Goal: Navigation & Orientation: Find specific page/section

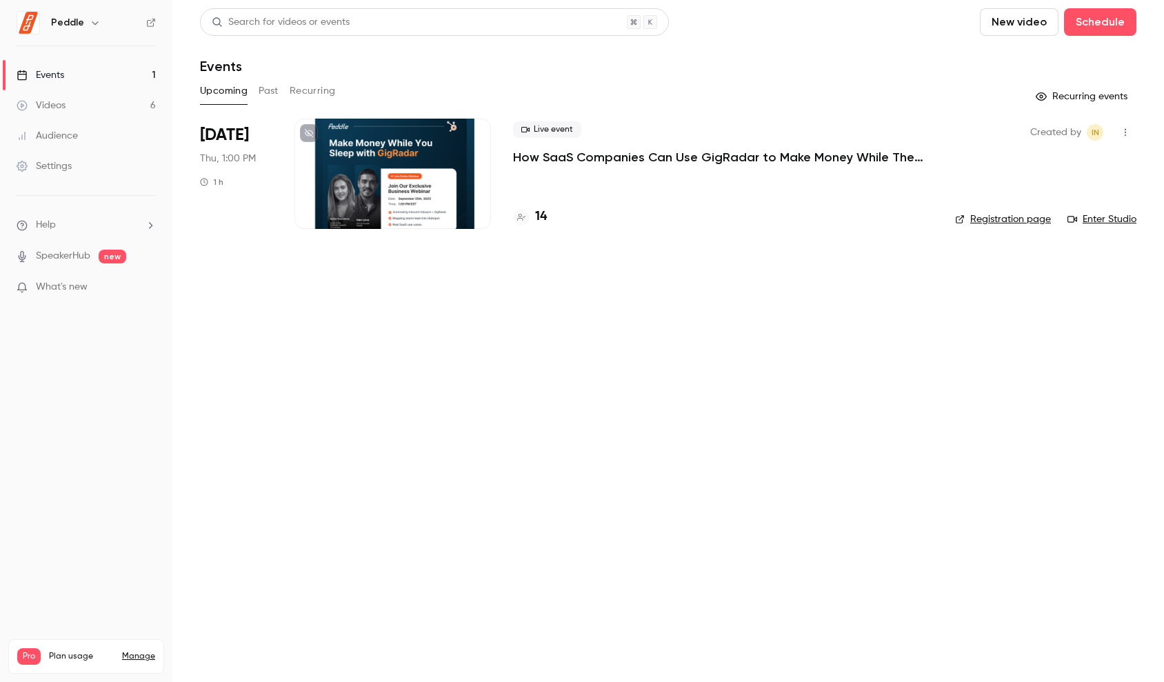
click at [1090, 215] on link "Enter Studio" at bounding box center [1101, 219] width 69 height 14
click at [1108, 220] on link "Enter Studio" at bounding box center [1101, 219] width 69 height 14
click at [590, 163] on p "How SaaS Companies Can Use GigRadar to Make Money While They Sleep!" at bounding box center [720, 157] width 414 height 17
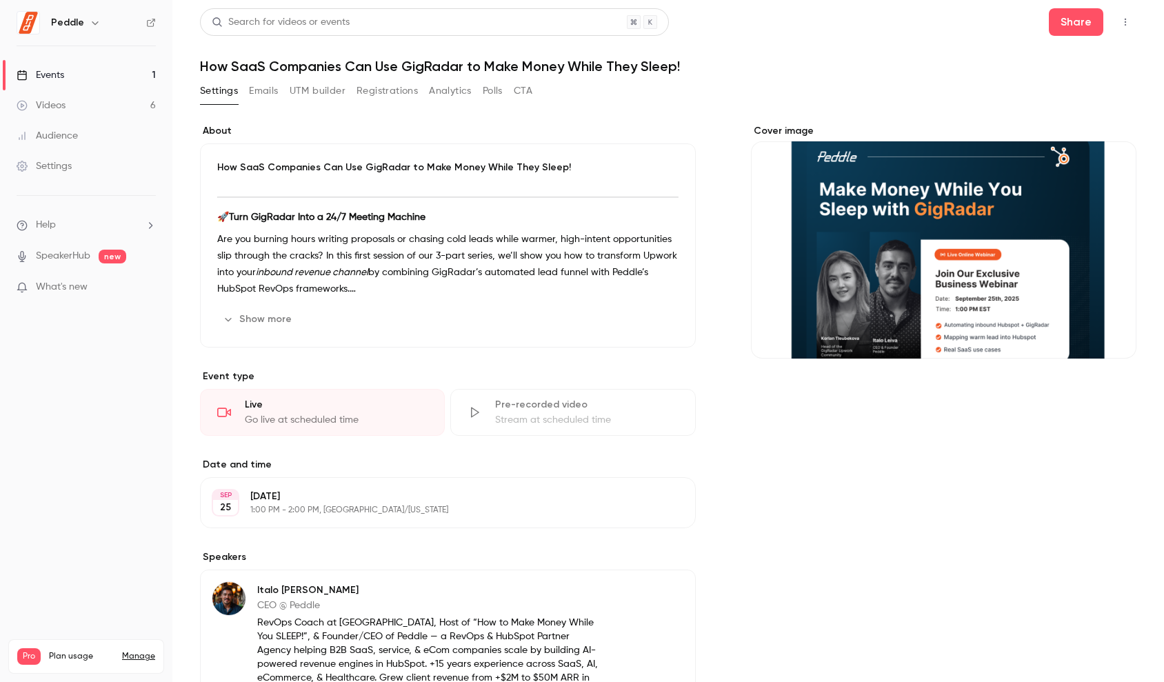
click at [80, 81] on link "Events 1" at bounding box center [86, 75] width 172 height 30
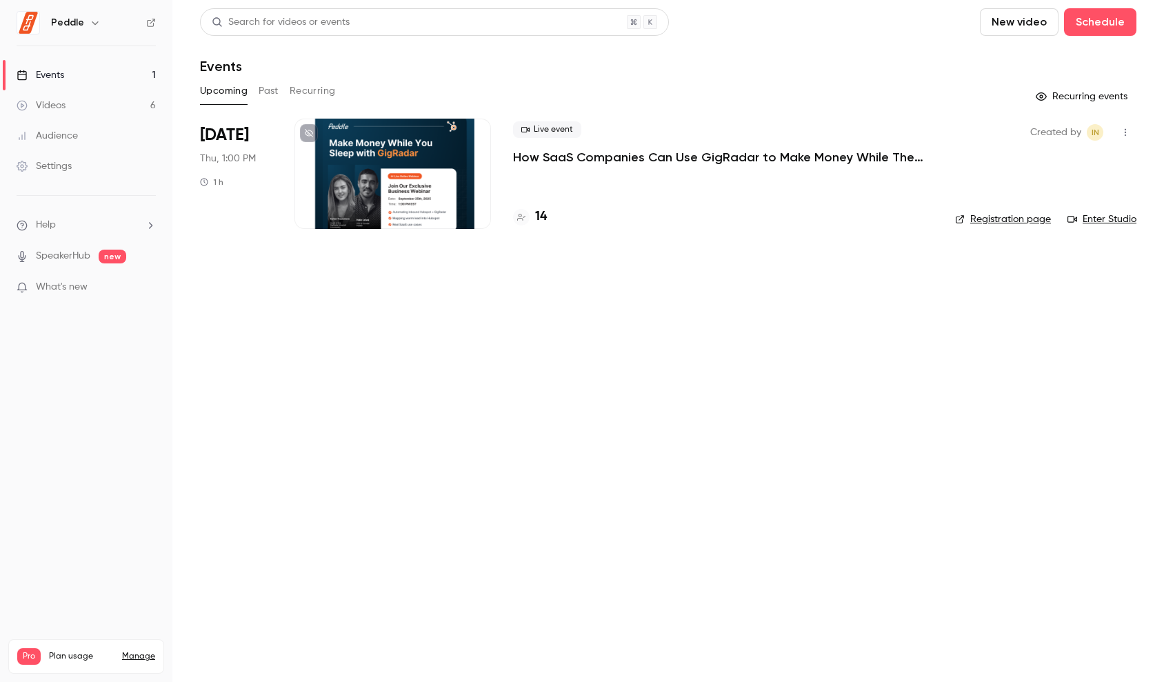
click at [1105, 219] on link "Enter Studio" at bounding box center [1101, 219] width 69 height 14
click at [1103, 220] on link "Enter Studio" at bounding box center [1101, 219] width 69 height 14
